Goal: Task Accomplishment & Management: Manage account settings

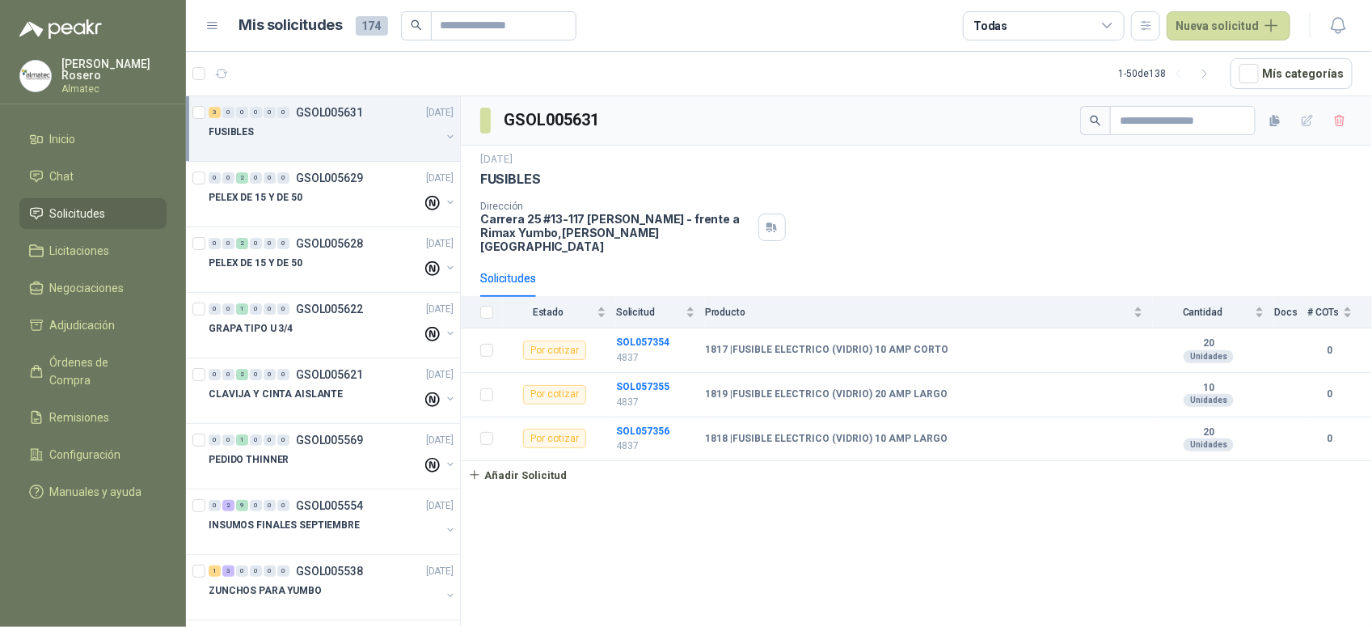
scroll to position [708, 0]
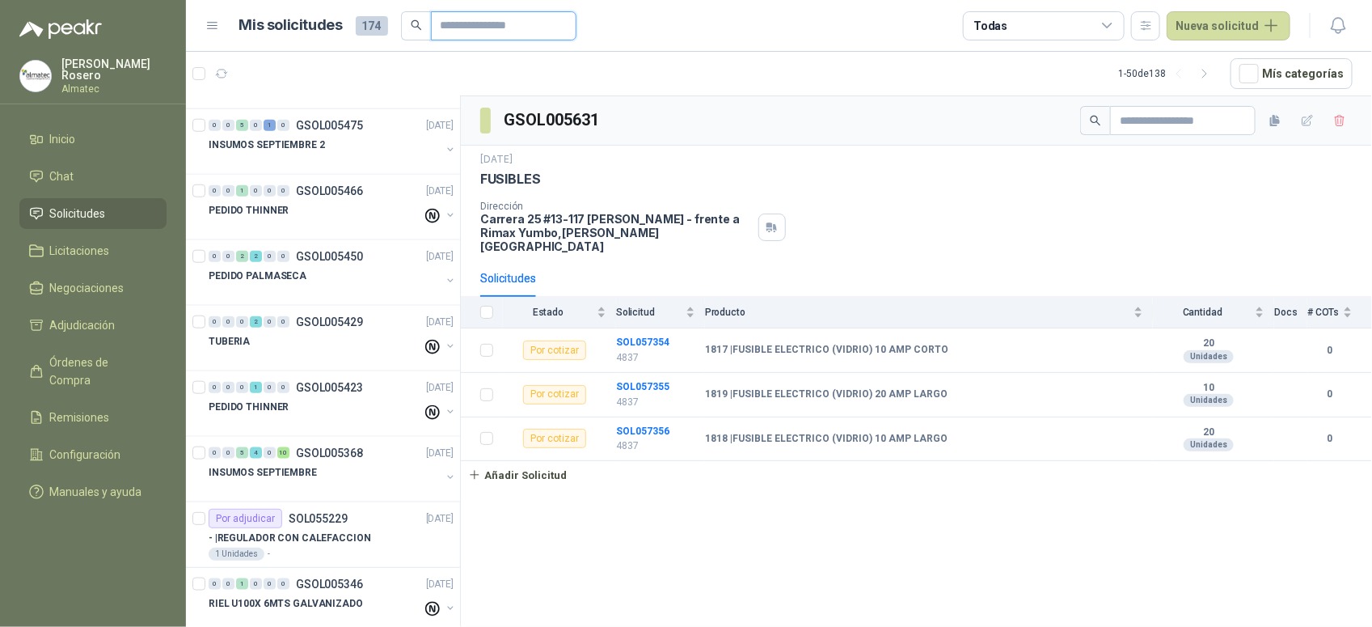
click at [485, 21] on input "text" at bounding box center [497, 25] width 113 height 27
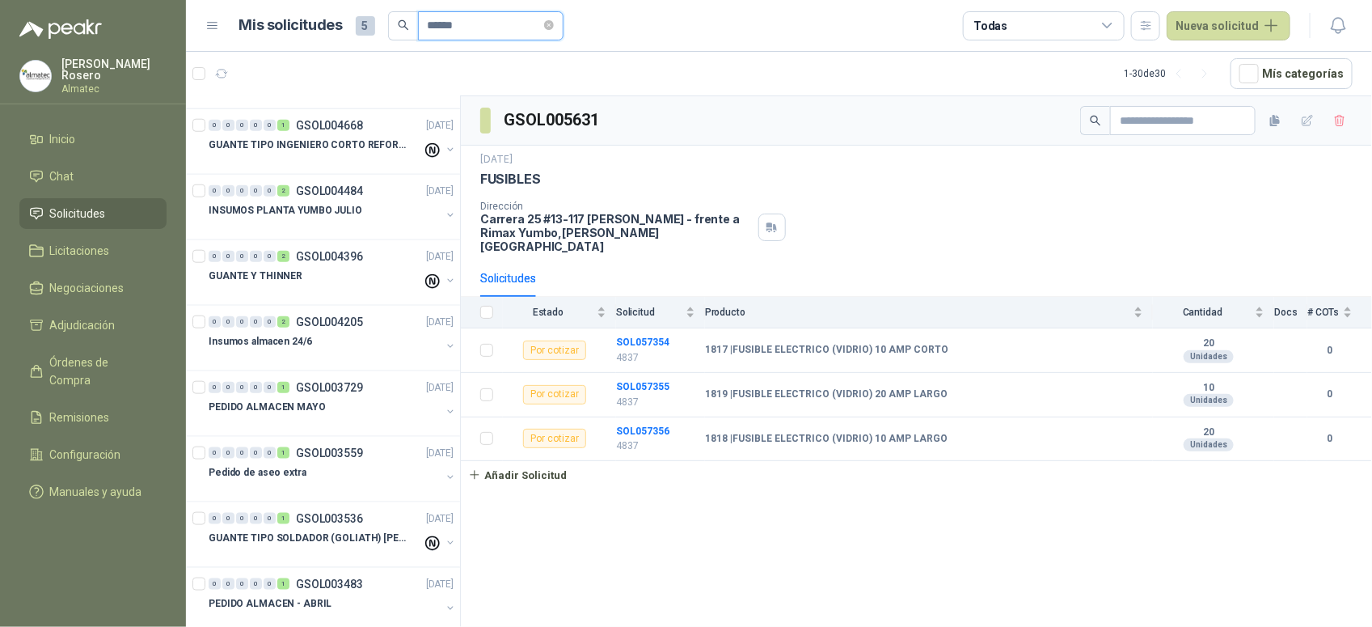
scroll to position [51, 0]
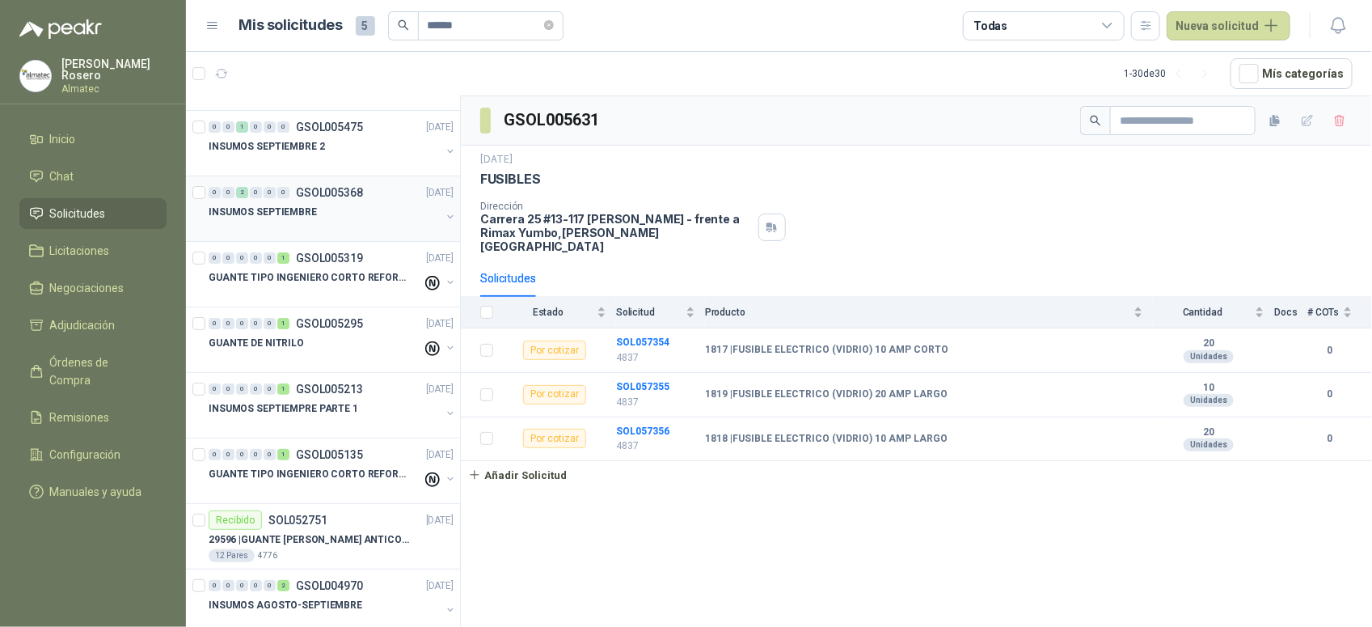
click at [438, 200] on p "[DATE]" at bounding box center [439, 192] width 27 height 15
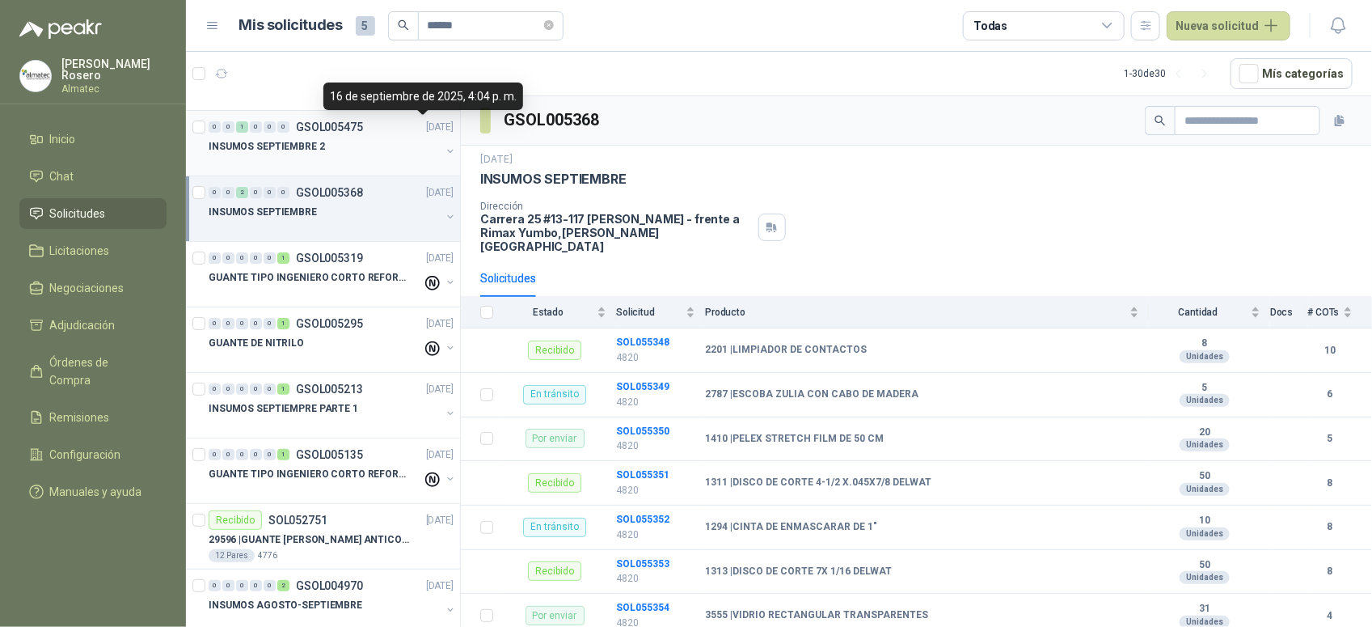
click at [442, 132] on span "[DATE]" at bounding box center [441, 127] width 31 height 15
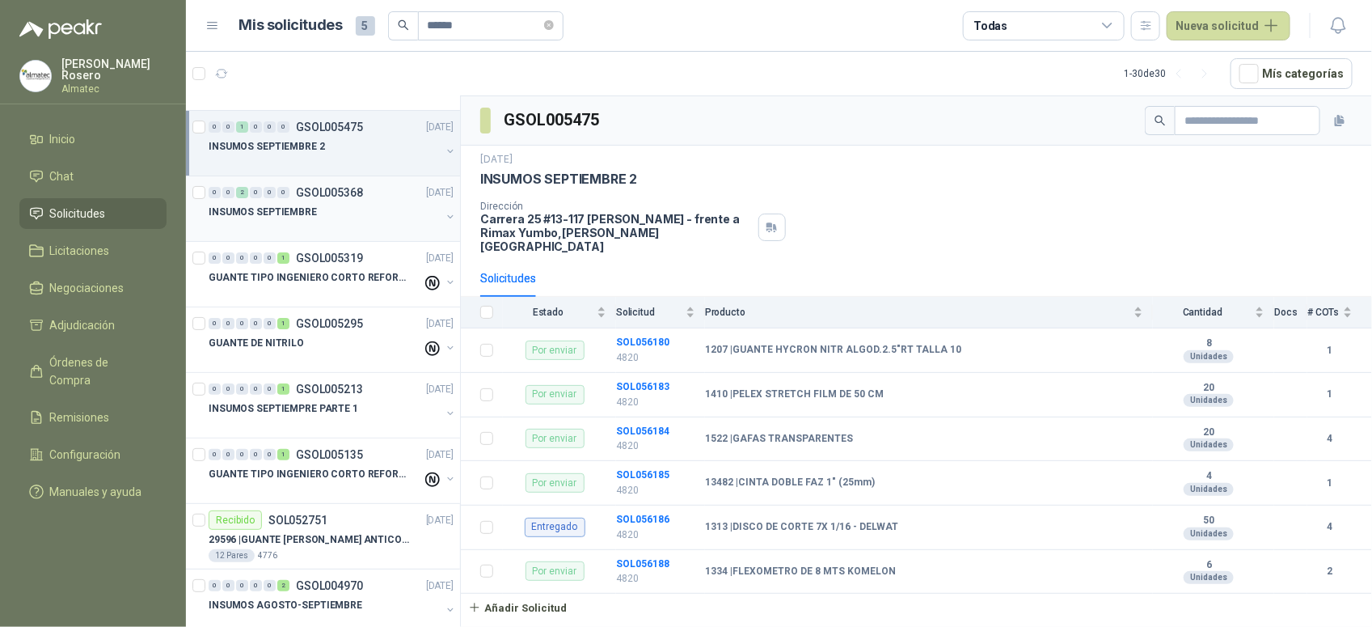
click at [422, 226] on div at bounding box center [325, 228] width 232 height 13
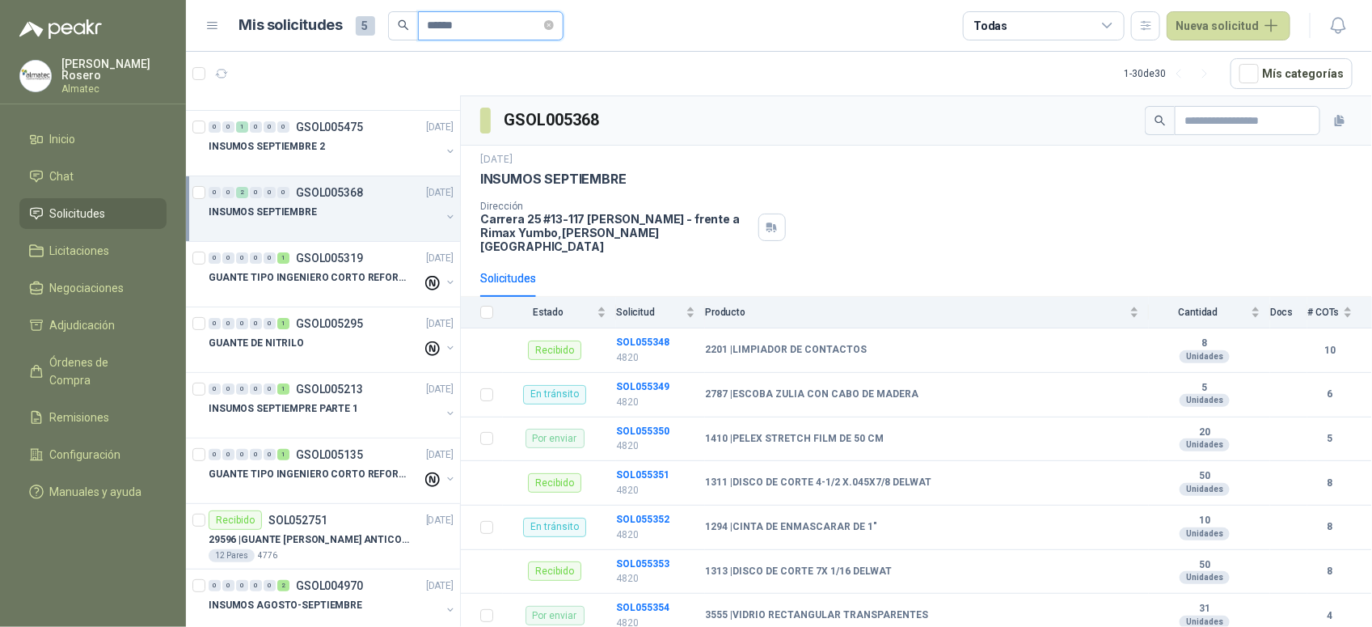
click at [475, 24] on input "******" at bounding box center [484, 25] width 113 height 27
drag, startPoint x: 478, startPoint y: 27, endPoint x: 302, endPoint y: 14, distance: 176.8
click at [302, 14] on div "Mis solicitudes 5 ******" at bounding box center [401, 25] width 324 height 29
type input "***"
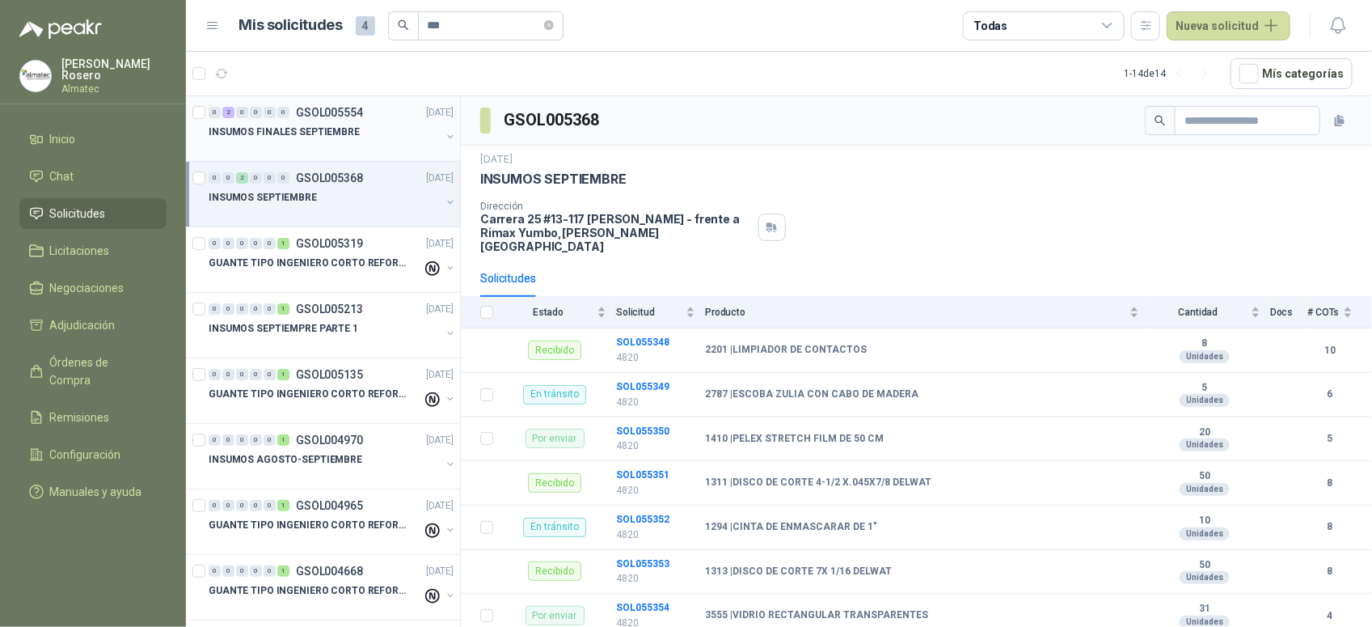
click at [425, 136] on div "INSUMOS FINALES SEPTIEMBRE" at bounding box center [325, 131] width 232 height 19
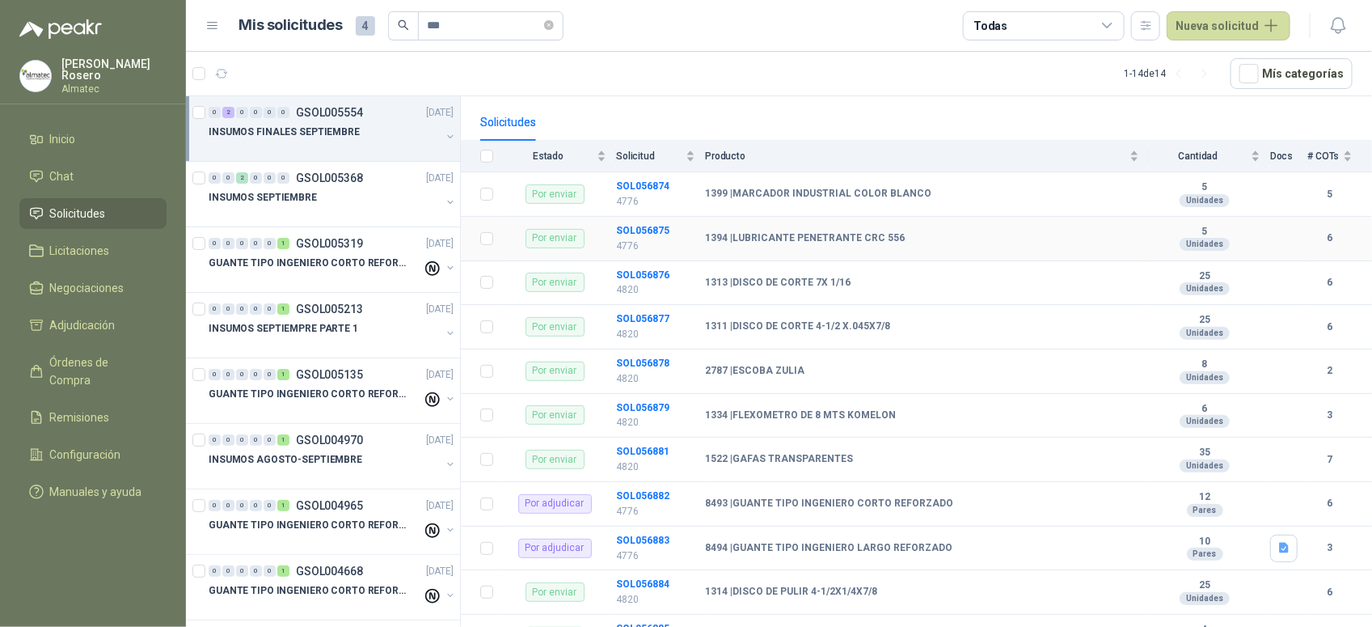
scroll to position [200, 0]
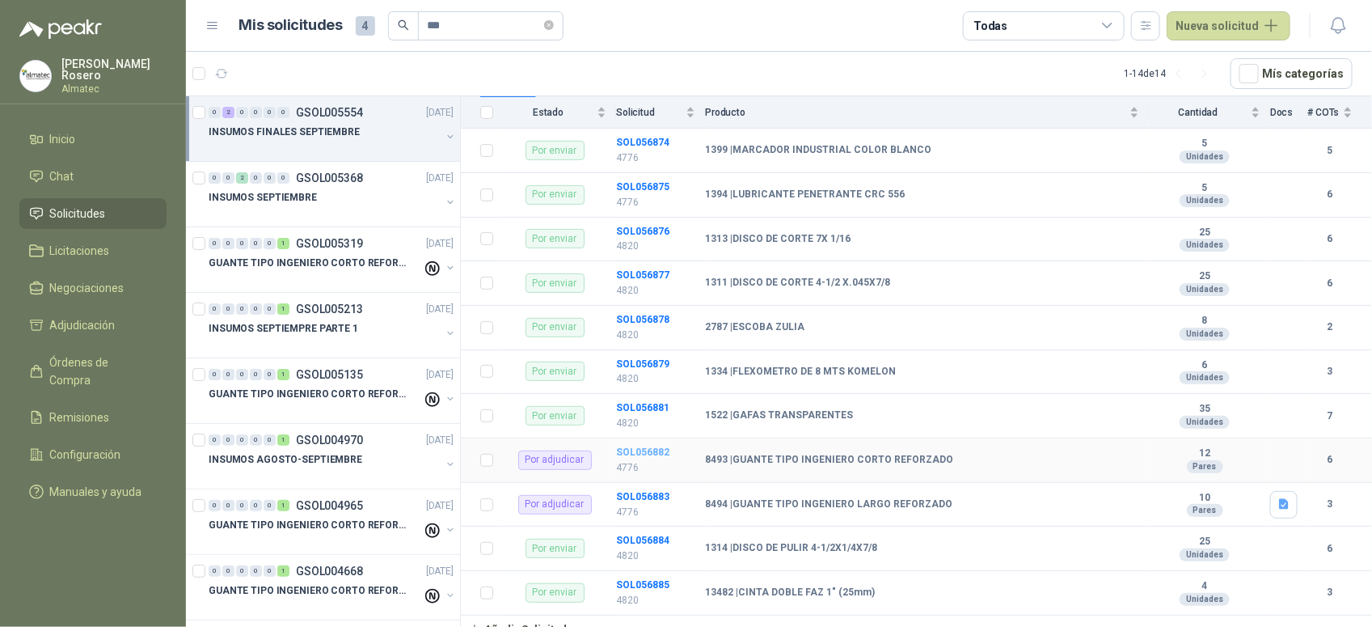
click at [628, 446] on b "SOL056882" at bounding box center [642, 451] width 53 height 11
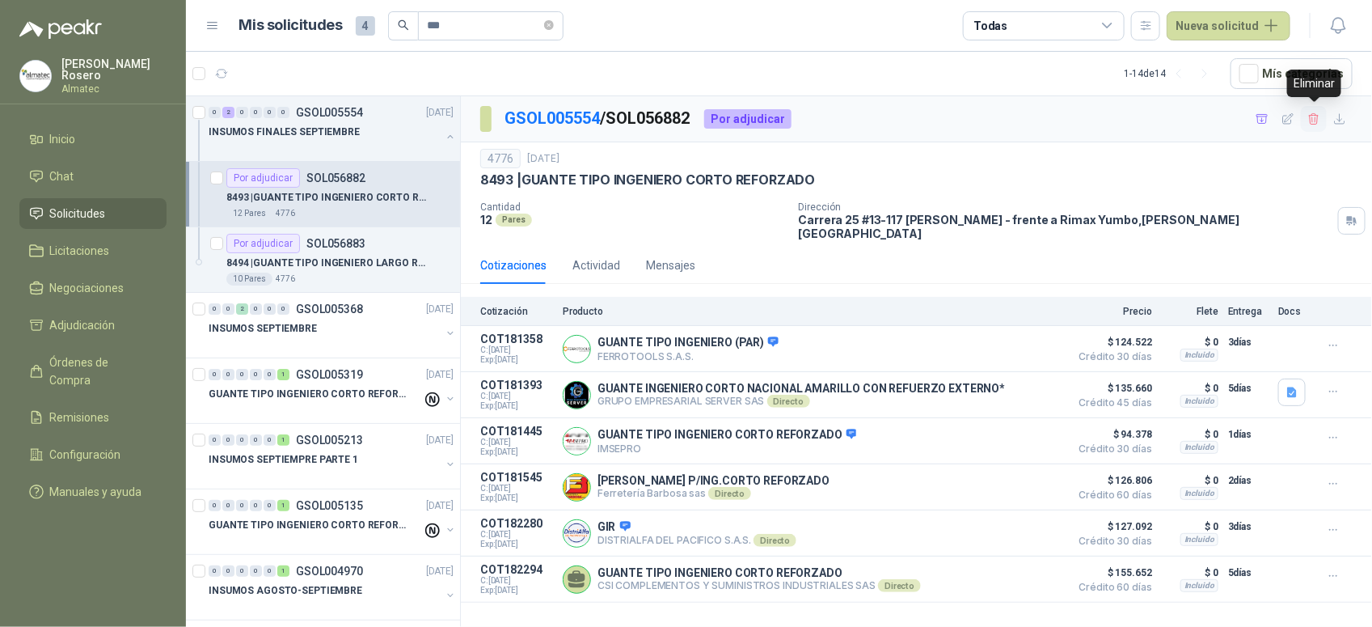
click at [1306, 117] on button "button" at bounding box center [1314, 119] width 26 height 26
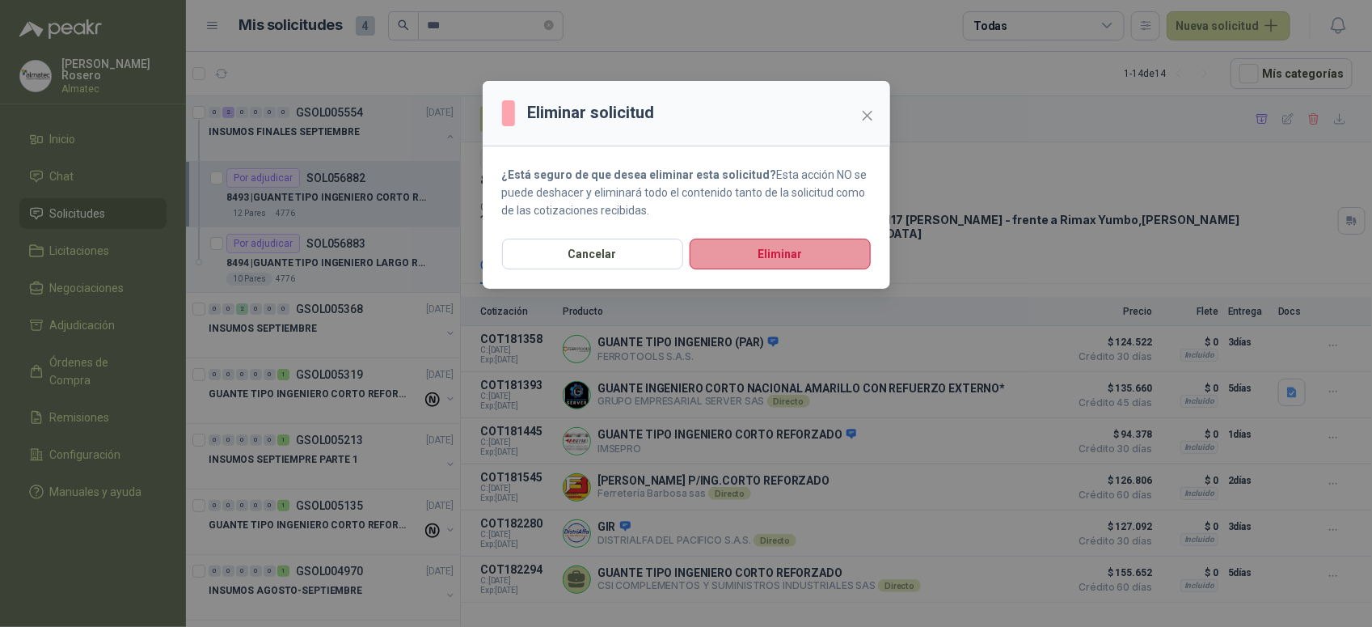
click at [770, 245] on button "Eliminar" at bounding box center [780, 254] width 181 height 31
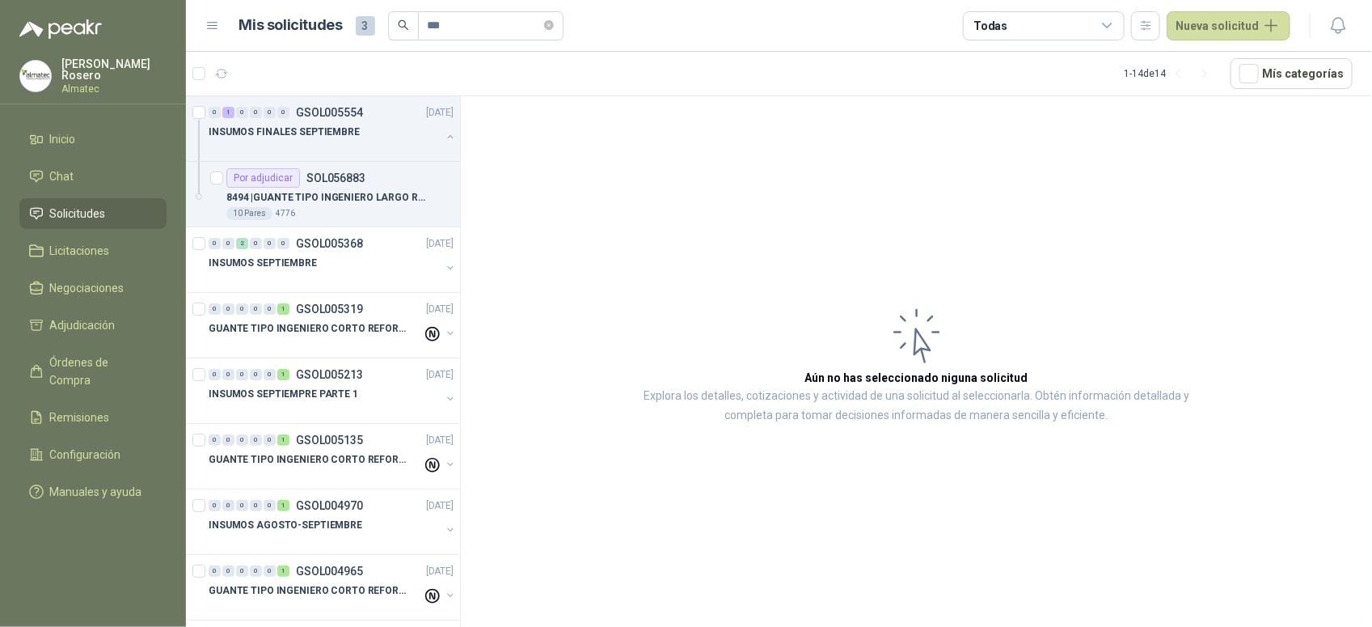
click at [1372, 273] on html "[PERSON_NAME] Almatec Inicio Chat Solicitudes Licitaciones Negociaciones Adjudi…" at bounding box center [686, 313] width 1372 height 627
